Goal: Transaction & Acquisition: Purchase product/service

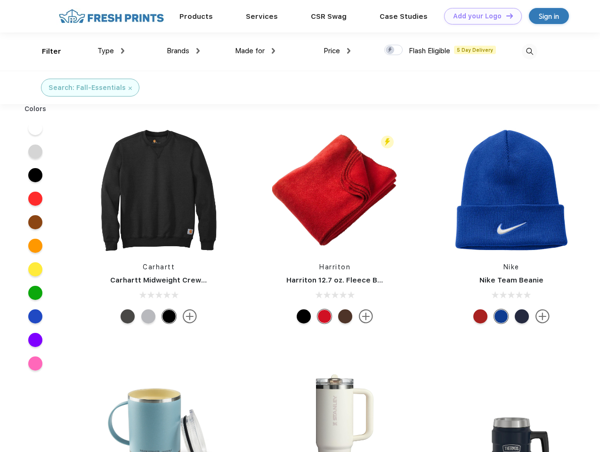
click at [479, 16] on link "Add your Logo Design Tool" at bounding box center [483, 16] width 78 height 16
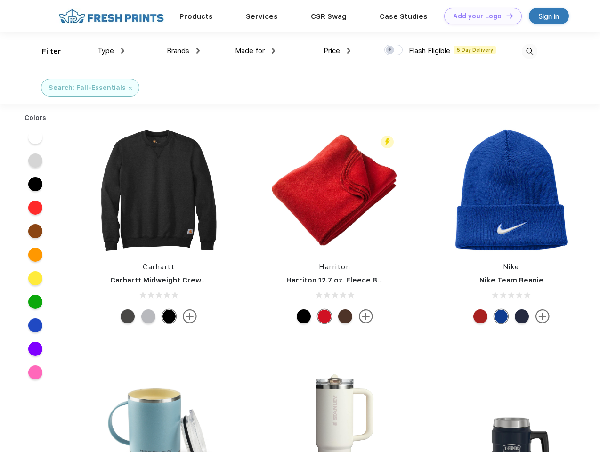
click at [0, 0] on div "Design Tool" at bounding box center [0, 0] width 0 height 0
click at [505, 16] on link "Add your Logo Design Tool" at bounding box center [483, 16] width 78 height 16
click at [45, 51] on div "Filter" at bounding box center [51, 51] width 19 height 11
click at [111, 51] on span "Type" at bounding box center [105, 51] width 16 height 8
click at [183, 51] on span "Brands" at bounding box center [178, 51] width 23 height 8
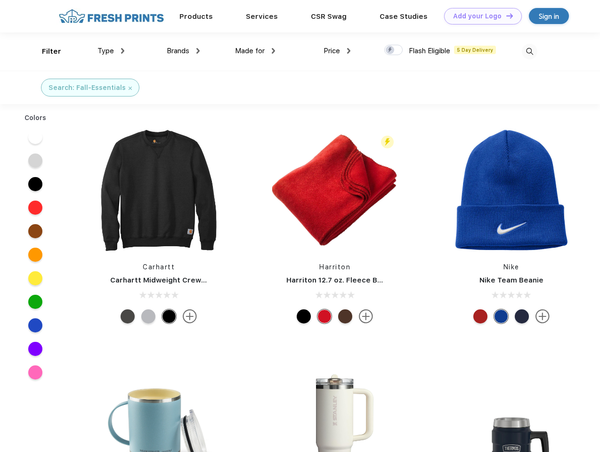
click at [255, 51] on span "Made for" at bounding box center [250, 51] width 30 height 8
click at [337, 51] on span "Price" at bounding box center [331, 51] width 16 height 8
click at [394, 50] on div at bounding box center [393, 50] width 18 height 10
click at [390, 50] on input "checkbox" at bounding box center [387, 47] width 6 height 6
click at [529, 51] on img at bounding box center [530, 52] width 16 height 16
